Goal: Task Accomplishment & Management: Manage account settings

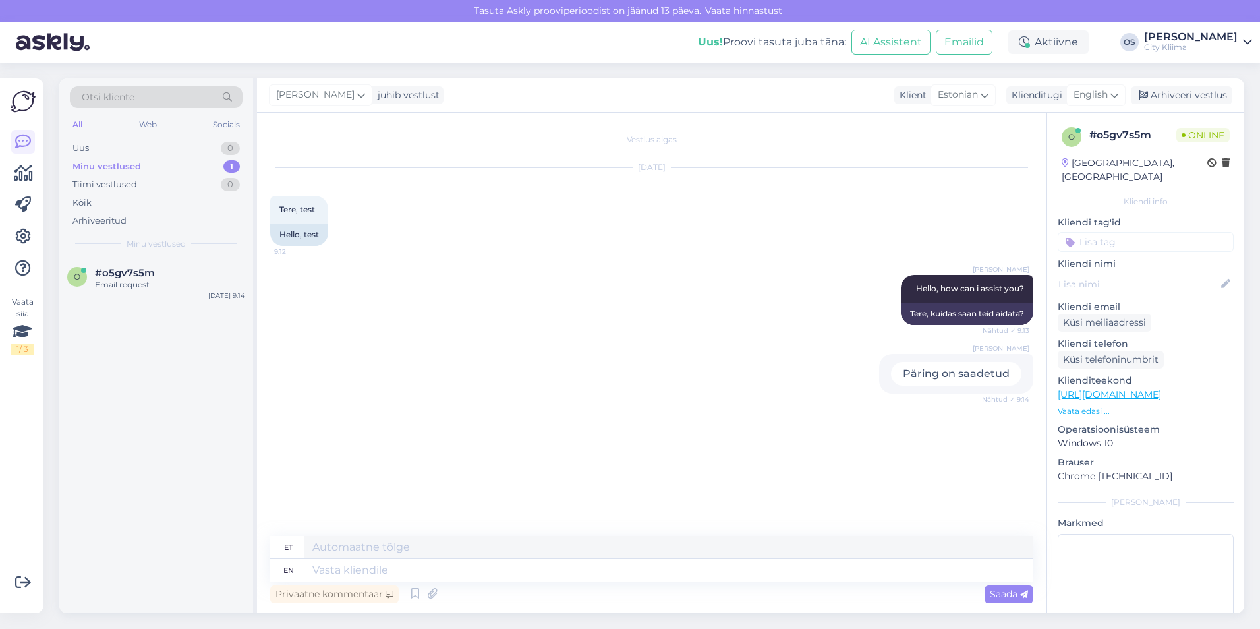
click at [159, 166] on div "Minu vestlused 1" at bounding box center [156, 166] width 173 height 18
click at [130, 149] on div "Uus 0" at bounding box center [156, 148] width 173 height 18
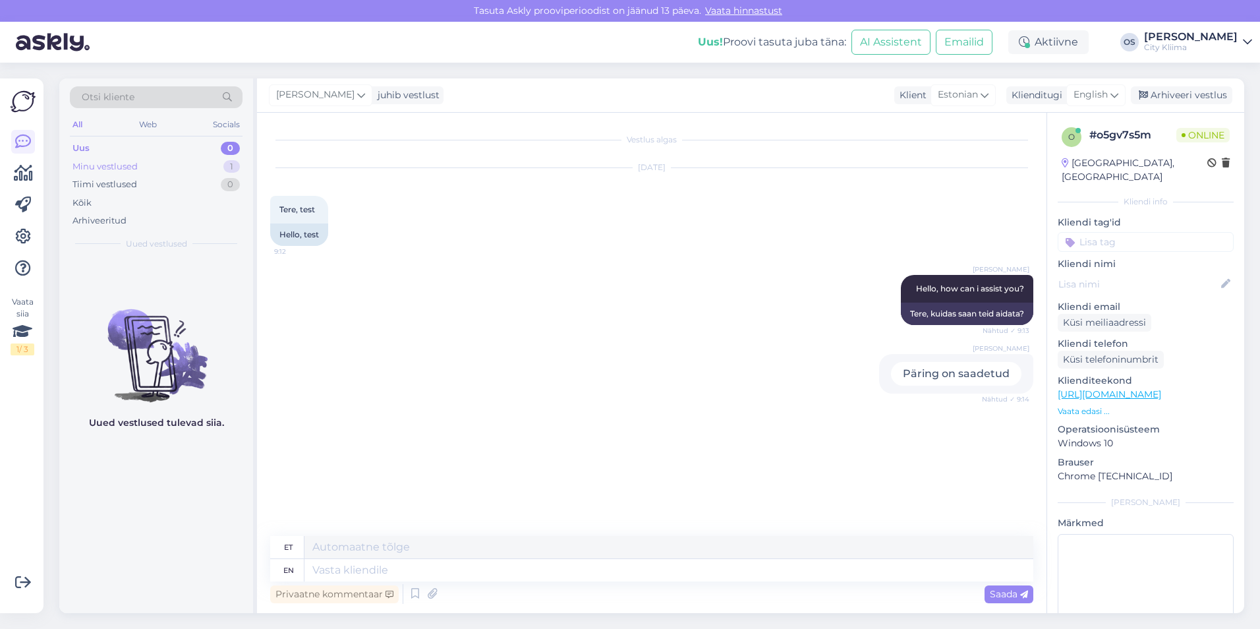
click at [117, 165] on div "Minu vestlused" at bounding box center [104, 166] width 65 height 13
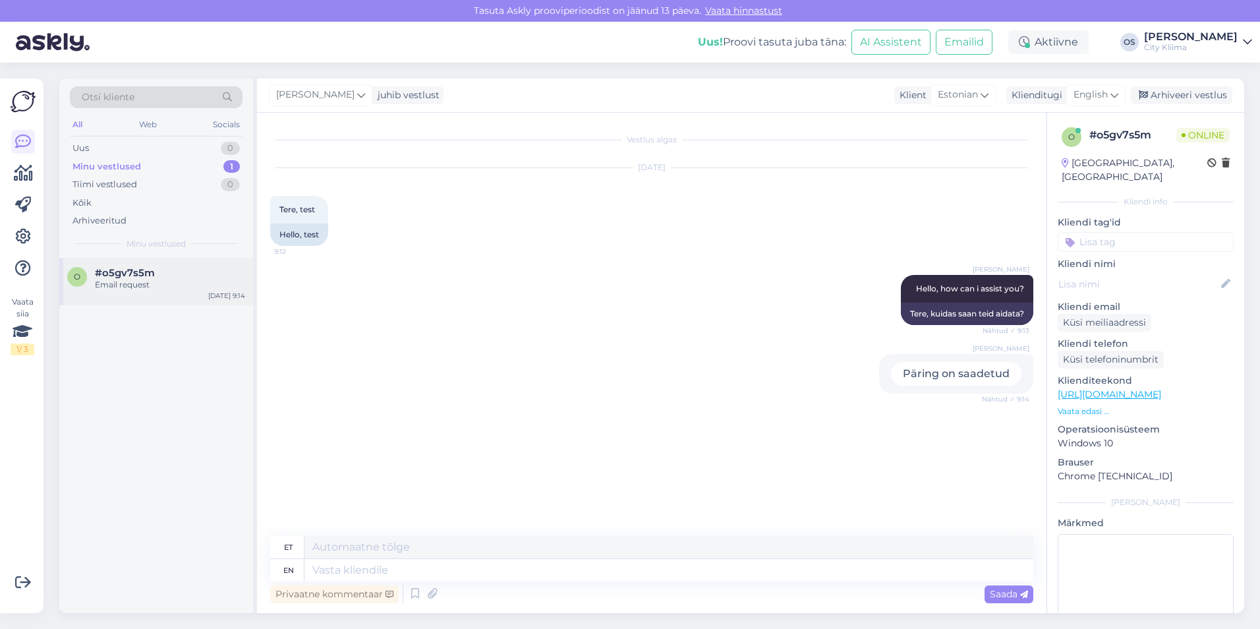
click at [171, 287] on div "Email request" at bounding box center [170, 285] width 150 height 12
click at [155, 356] on div "o #o5gv7s5m Email request [DATE] 9:14" at bounding box center [156, 436] width 194 height 356
click at [138, 229] on div "Arhiveeritud" at bounding box center [156, 220] width 173 height 18
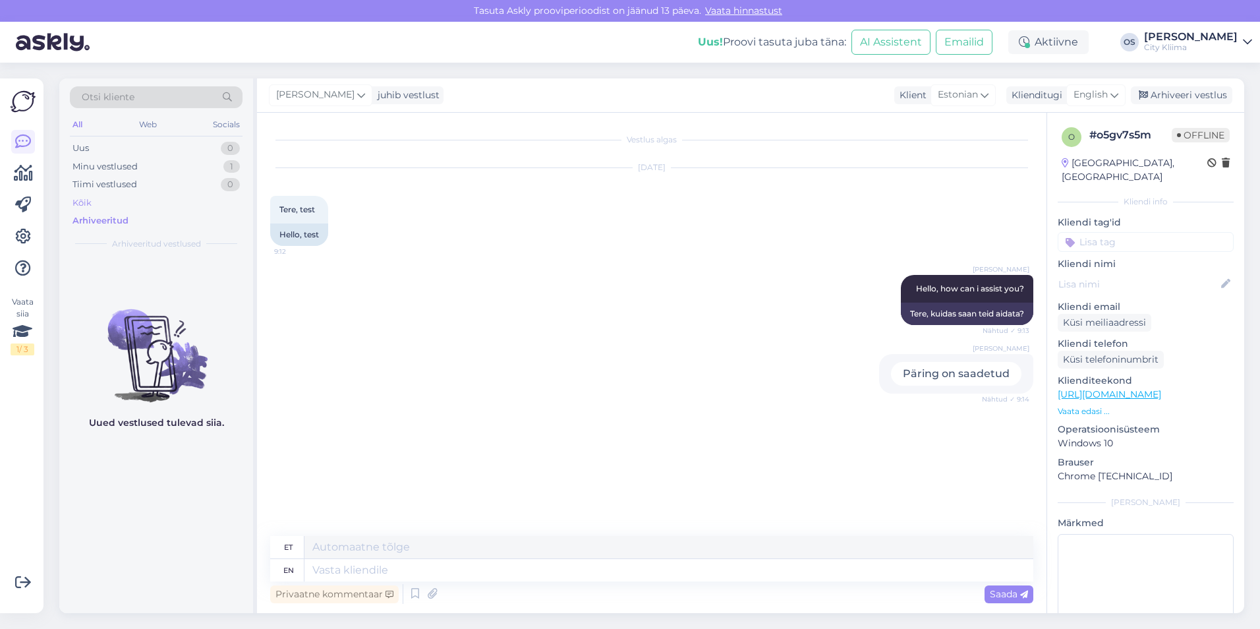
click at [132, 207] on div "Kõik" at bounding box center [156, 203] width 173 height 18
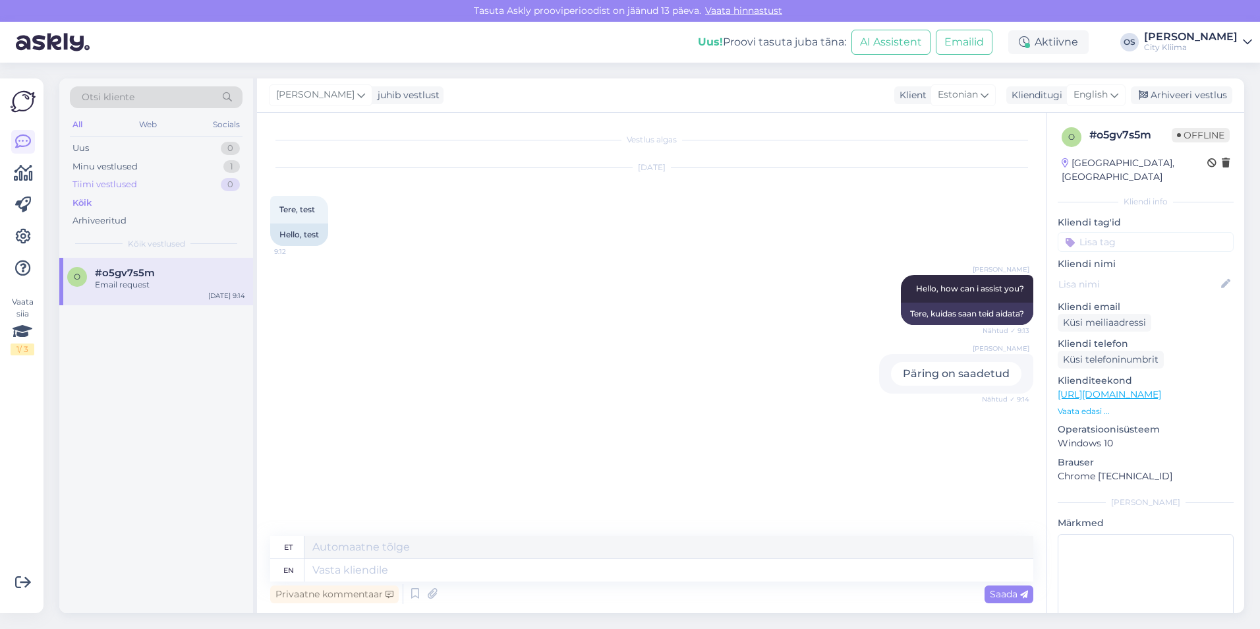
click at [132, 190] on div "Tiimi vestlused" at bounding box center [104, 184] width 65 height 13
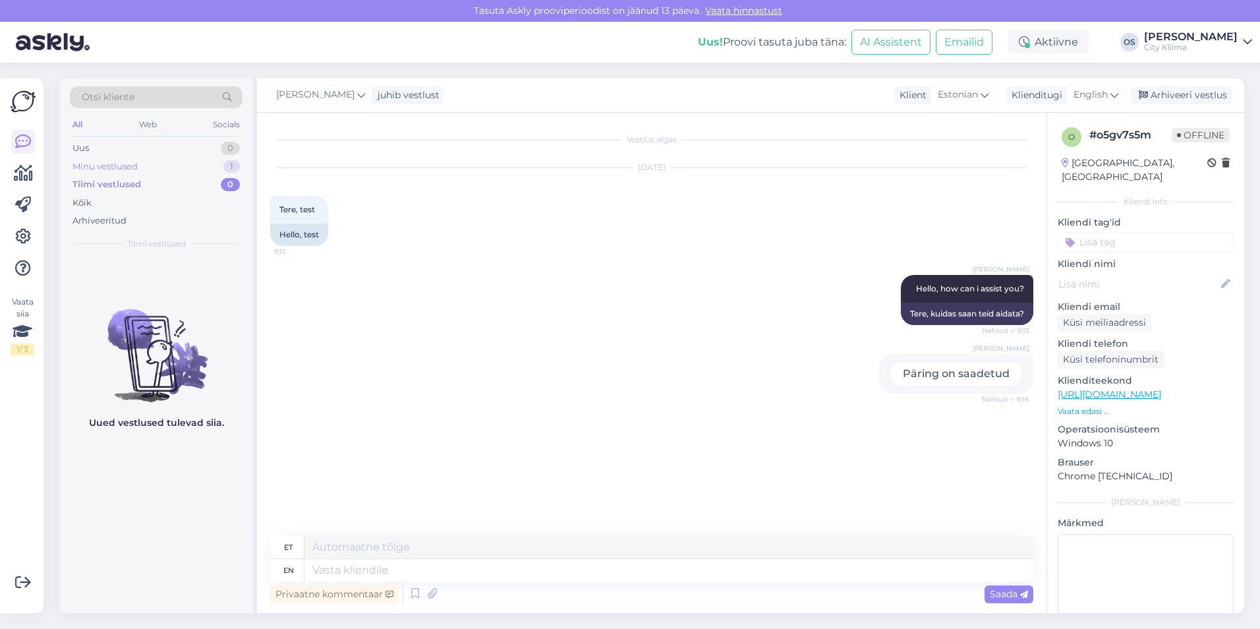
click at [132, 165] on div "Minu vestlused" at bounding box center [104, 166] width 65 height 13
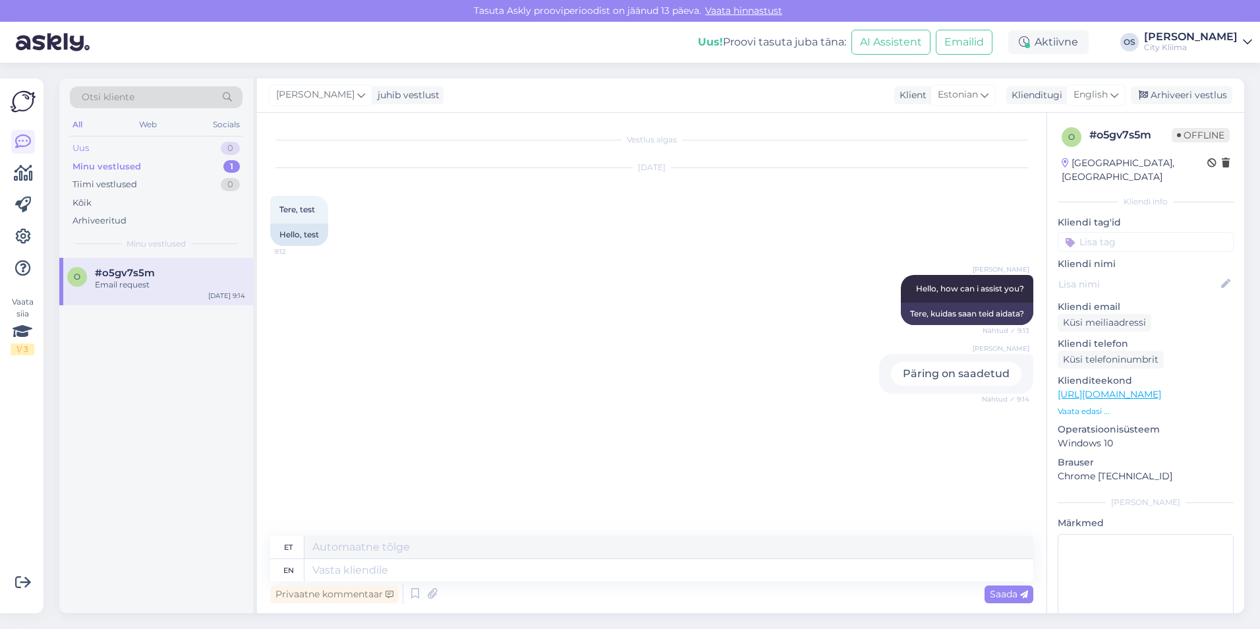
click at [130, 150] on div "Uus 0" at bounding box center [156, 148] width 173 height 18
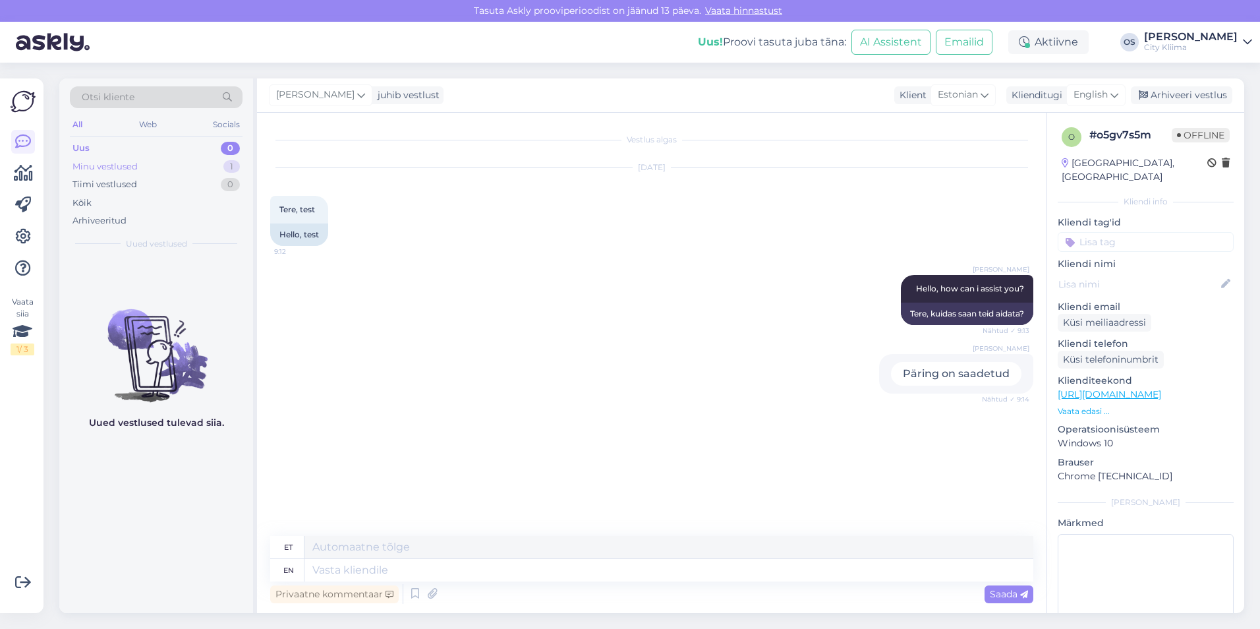
click at [125, 165] on div "Minu vestlused" at bounding box center [104, 166] width 65 height 13
